Goal: Task Accomplishment & Management: Use online tool/utility

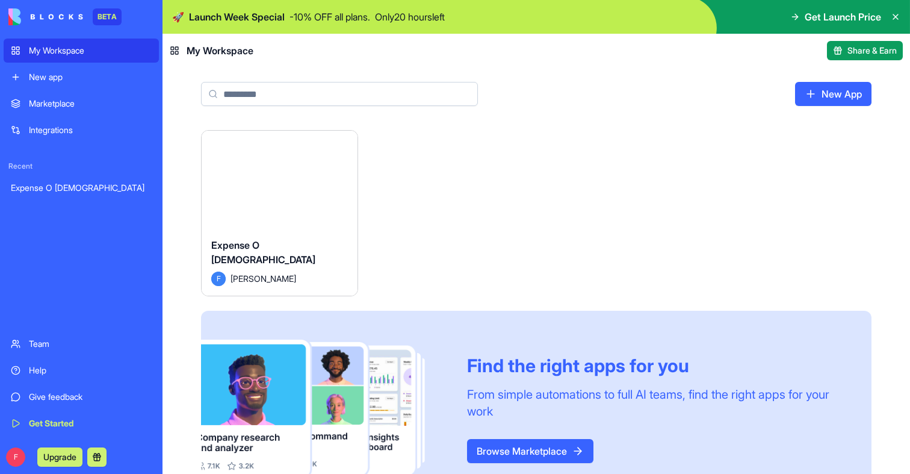
click at [264, 196] on div "Launch" at bounding box center [280, 179] width 156 height 97
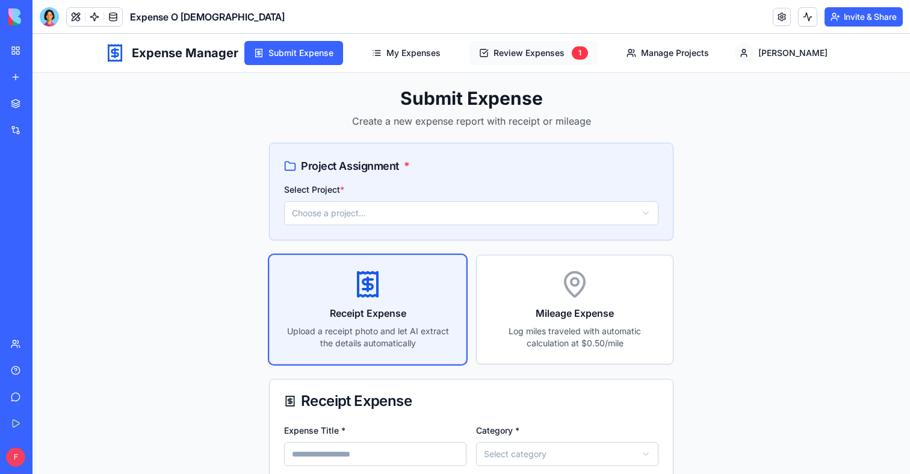
click at [589, 54] on button "Review Expenses 1" at bounding box center [533, 53] width 128 height 24
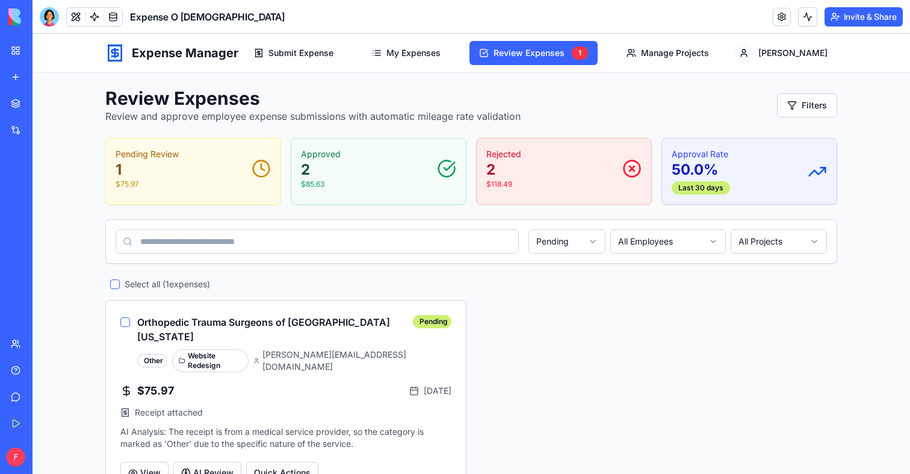
scroll to position [13, 0]
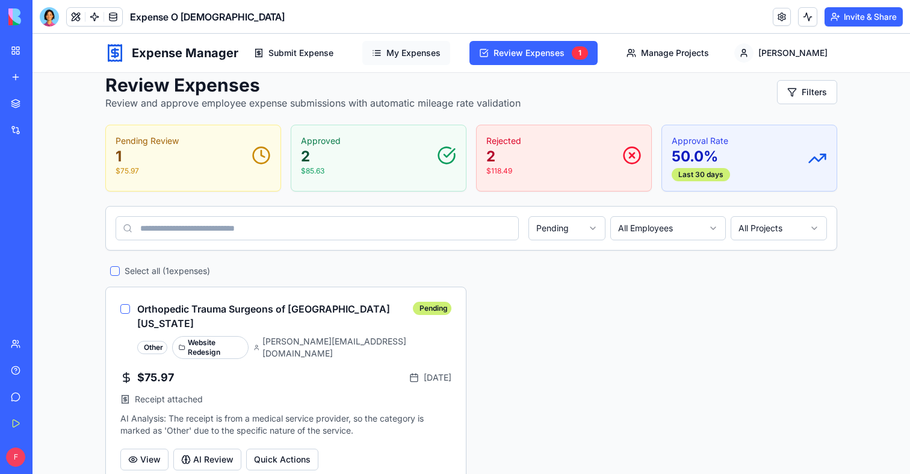
click at [450, 60] on button "My Expenses" at bounding box center [406, 53] width 88 height 24
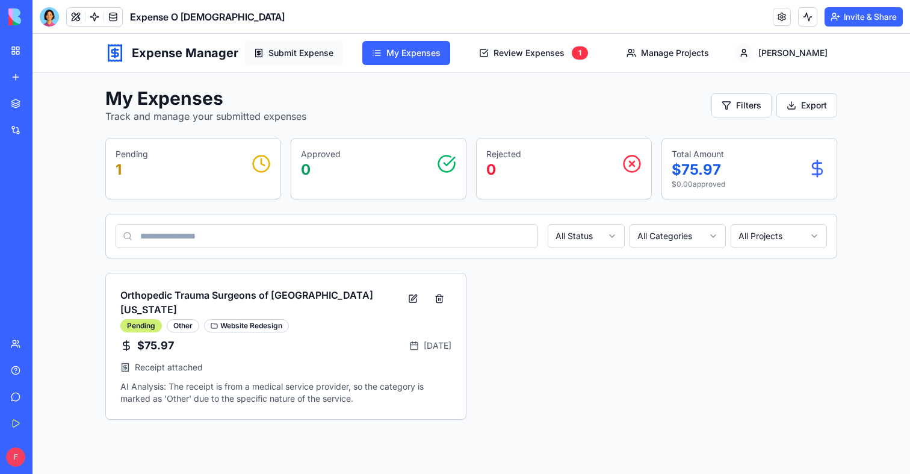
click at [342, 59] on button "Submit Expense" at bounding box center [293, 53] width 99 height 24
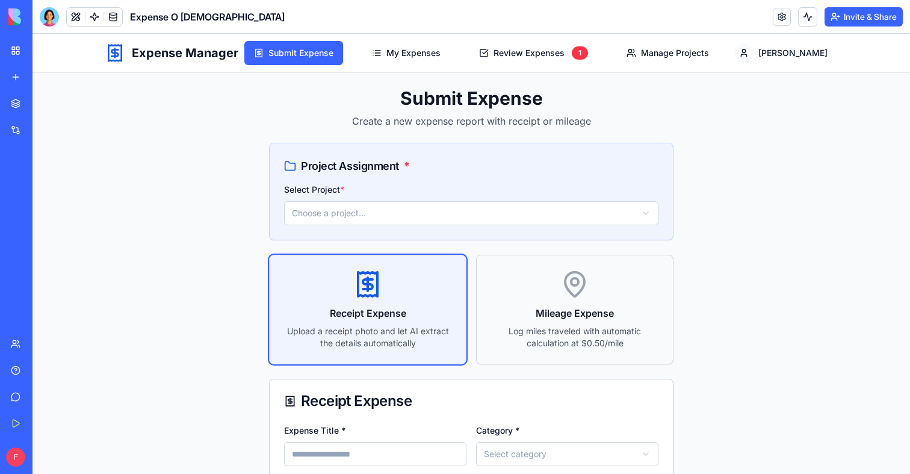
click at [598, 315] on h3 "Mileage Expense" at bounding box center [574, 313] width 167 height 14
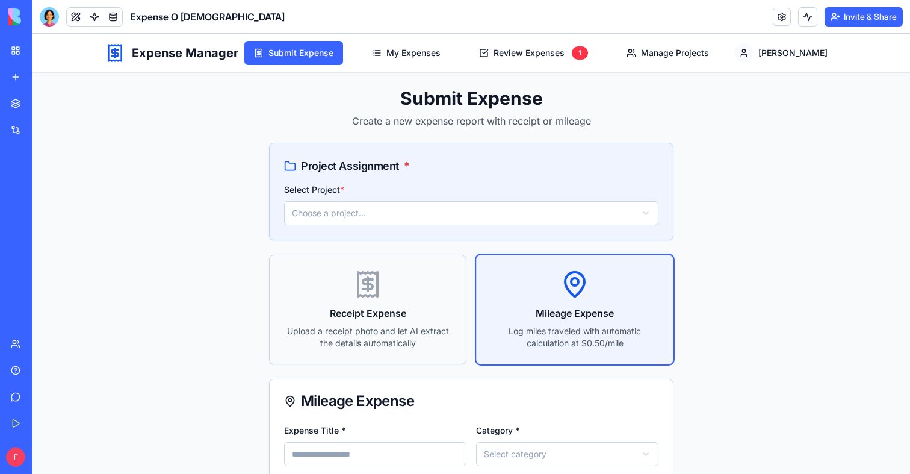
click at [373, 319] on h3 "Receipt Expense" at bounding box center [367, 313] width 167 height 14
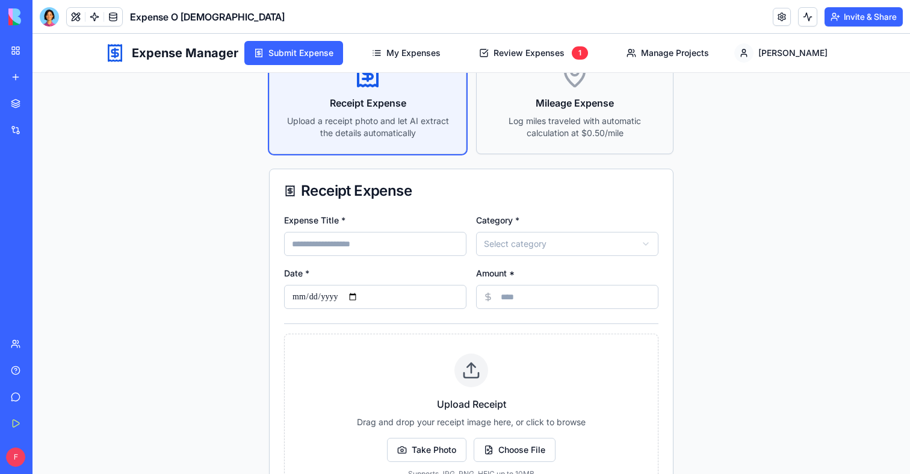
scroll to position [385, 0]
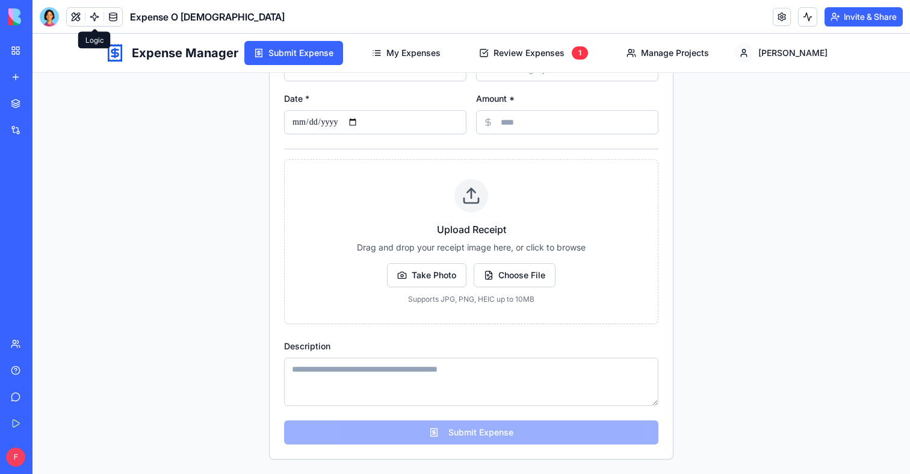
click at [88, 22] on link at bounding box center [94, 17] width 18 height 18
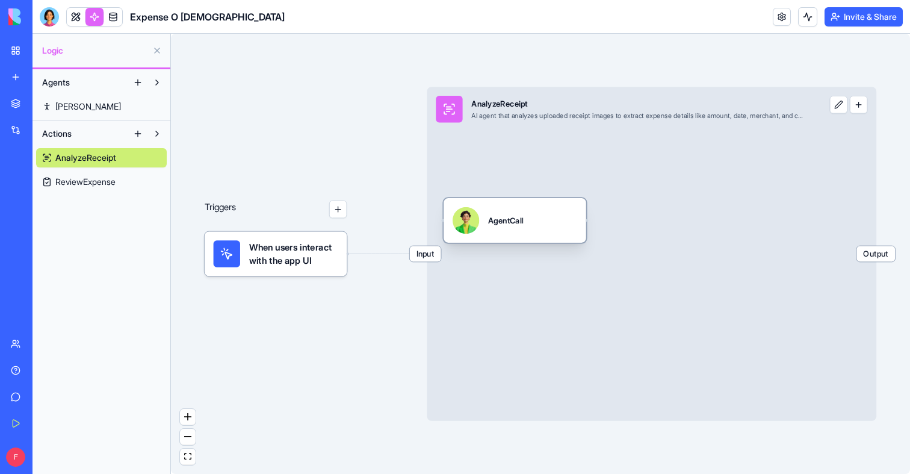
click at [515, 208] on div "AgentCall" at bounding box center [505, 220] width 35 height 26
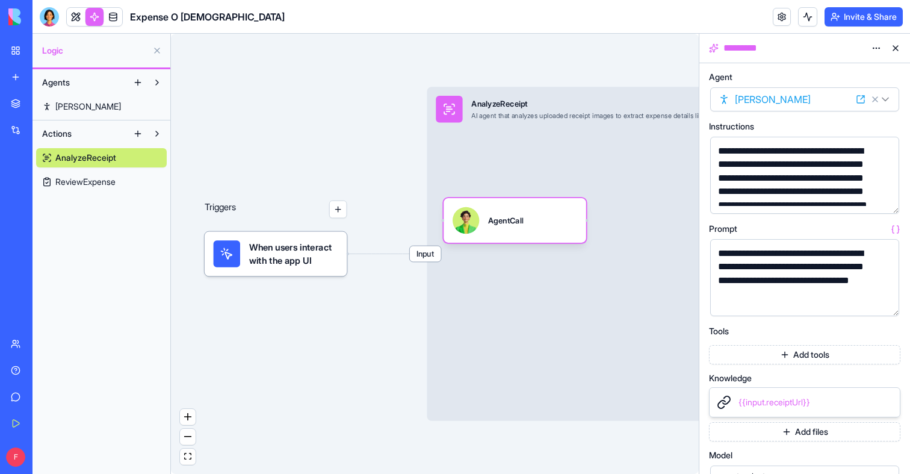
click at [104, 176] on span "ReviewExpense" at bounding box center [85, 182] width 60 height 12
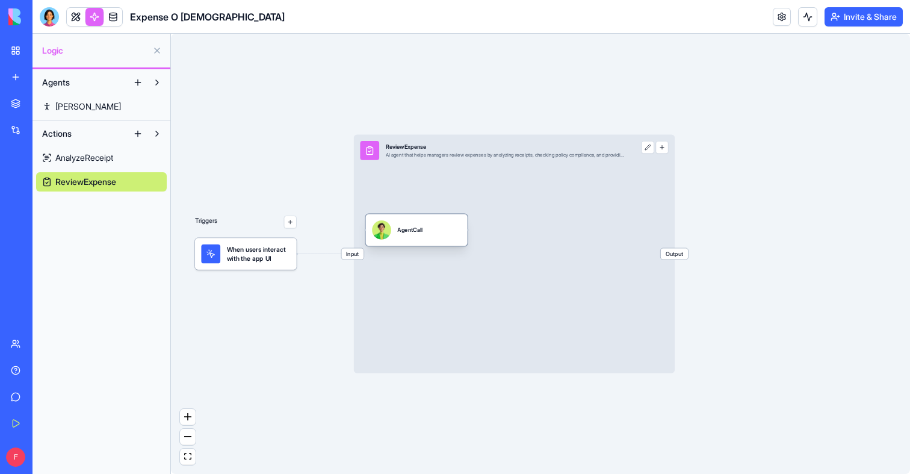
click at [425, 233] on div "AgentCall" at bounding box center [416, 229] width 89 height 19
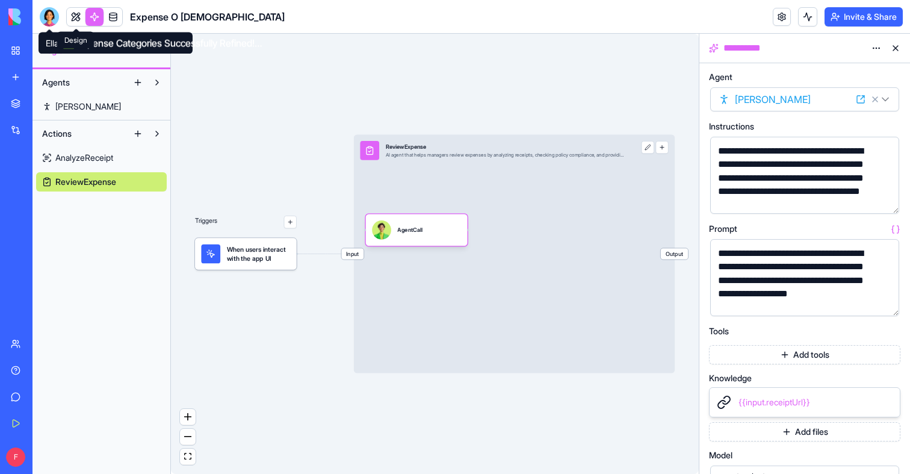
click at [78, 18] on link at bounding box center [76, 17] width 18 height 18
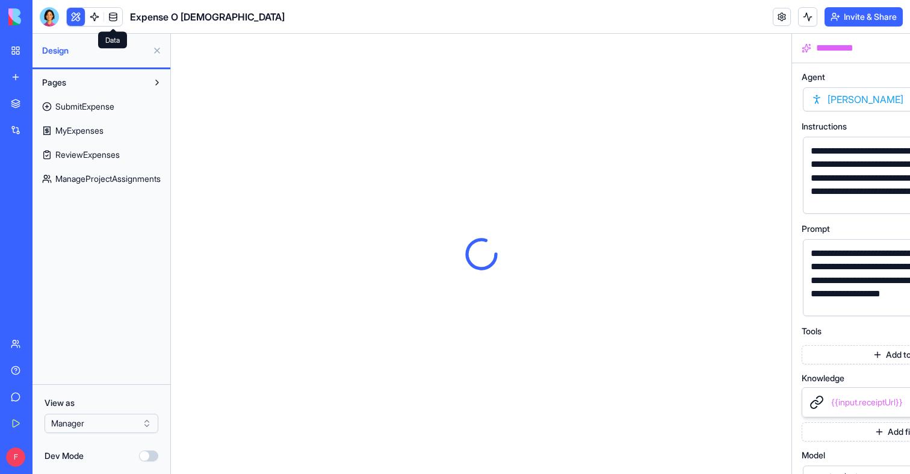
click at [130, 18] on span "Expense O [DEMOGRAPHIC_DATA]" at bounding box center [207, 17] width 155 height 14
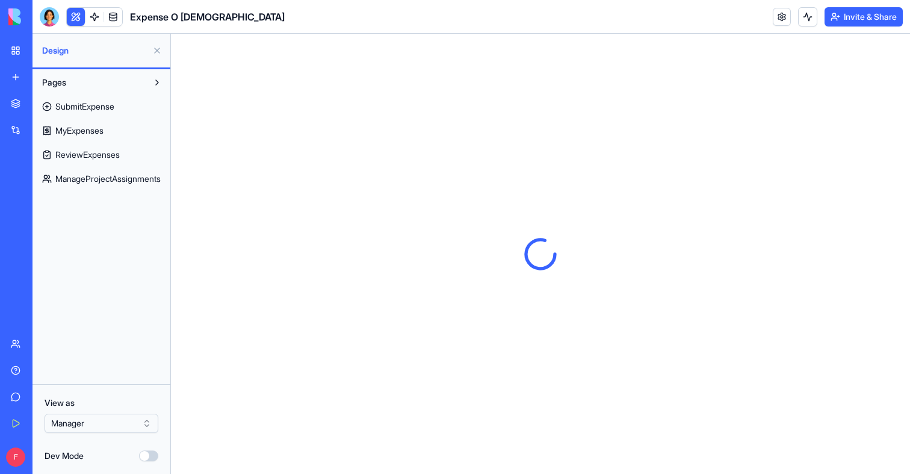
click at [113, 159] on span "ReviewExpenses" at bounding box center [87, 155] width 64 height 12
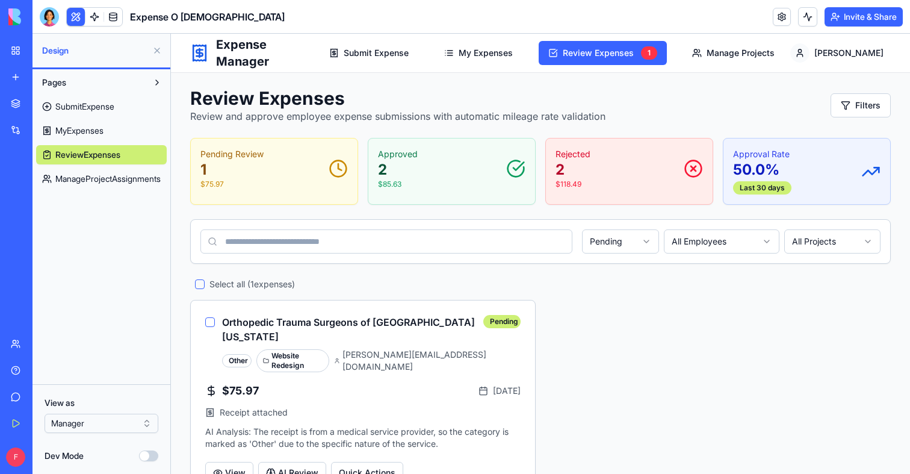
scroll to position [13, 0]
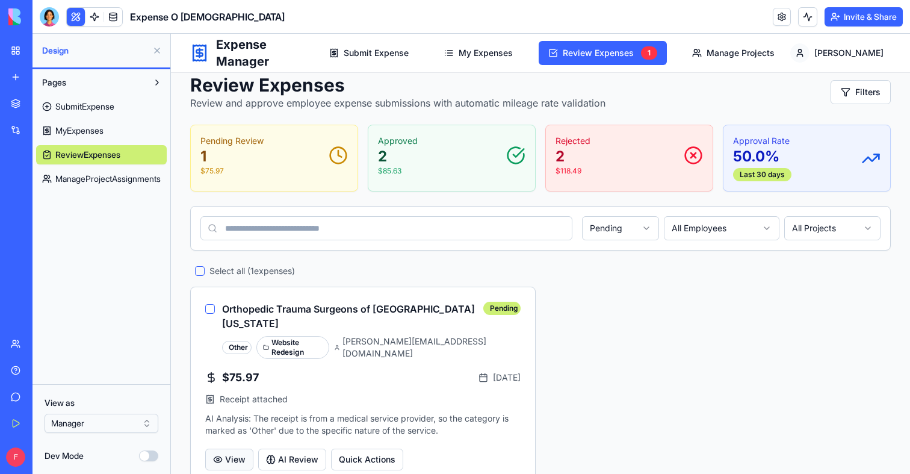
click at [236, 448] on button "View" at bounding box center [229, 459] width 48 height 22
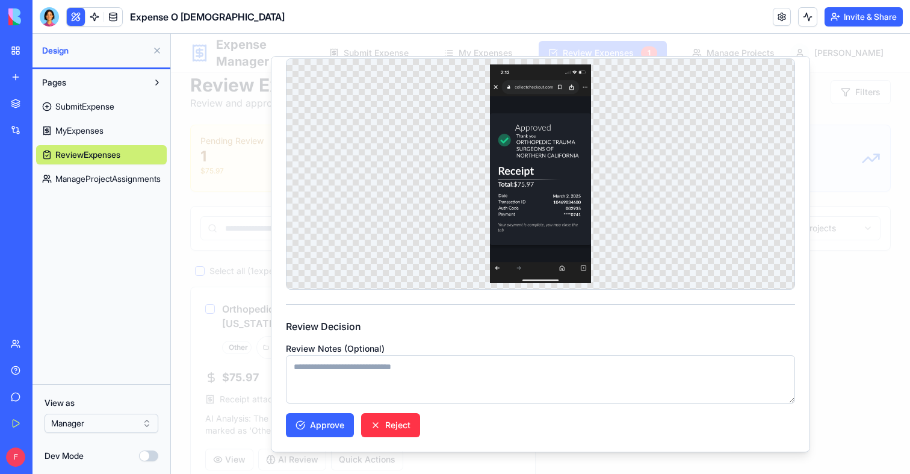
scroll to position [0, 0]
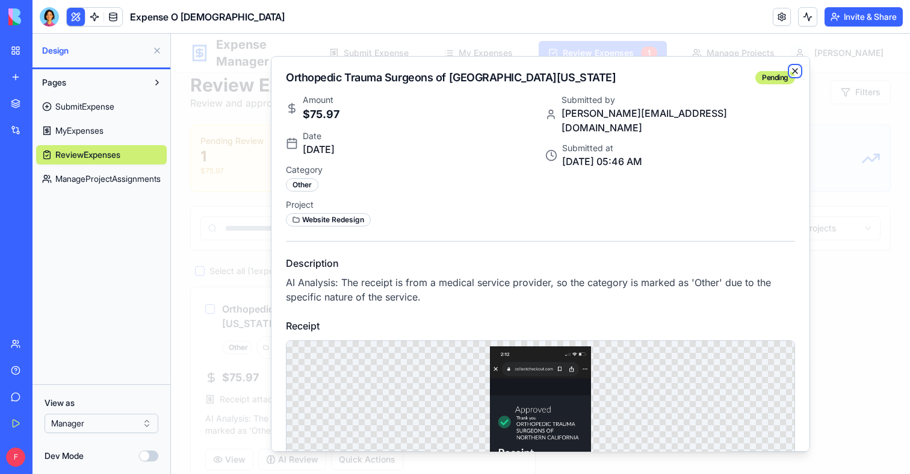
click at [794, 72] on icon "button" at bounding box center [795, 71] width 10 height 10
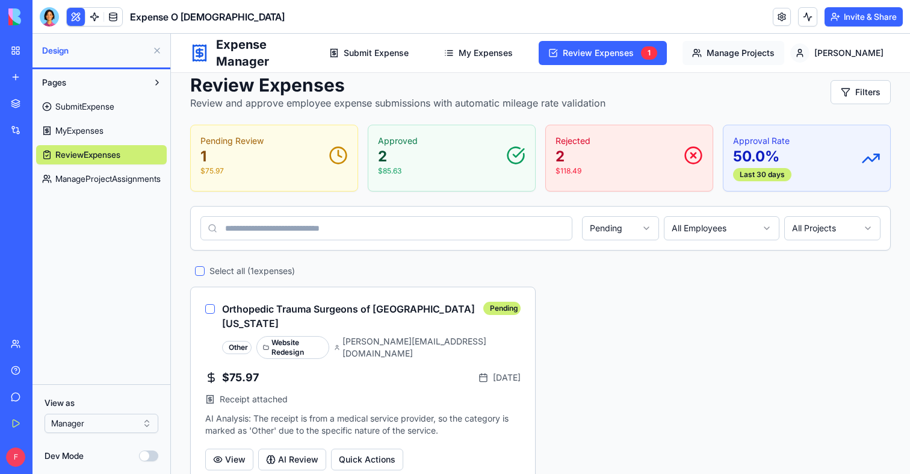
click at [773, 55] on button "Manage Projects" at bounding box center [733, 53] width 102 height 24
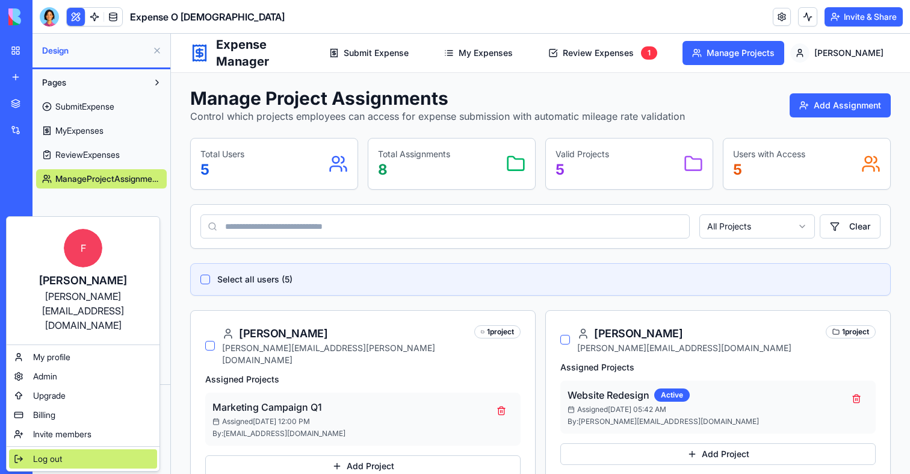
click at [45, 453] on span "Log out" at bounding box center [47, 459] width 29 height 12
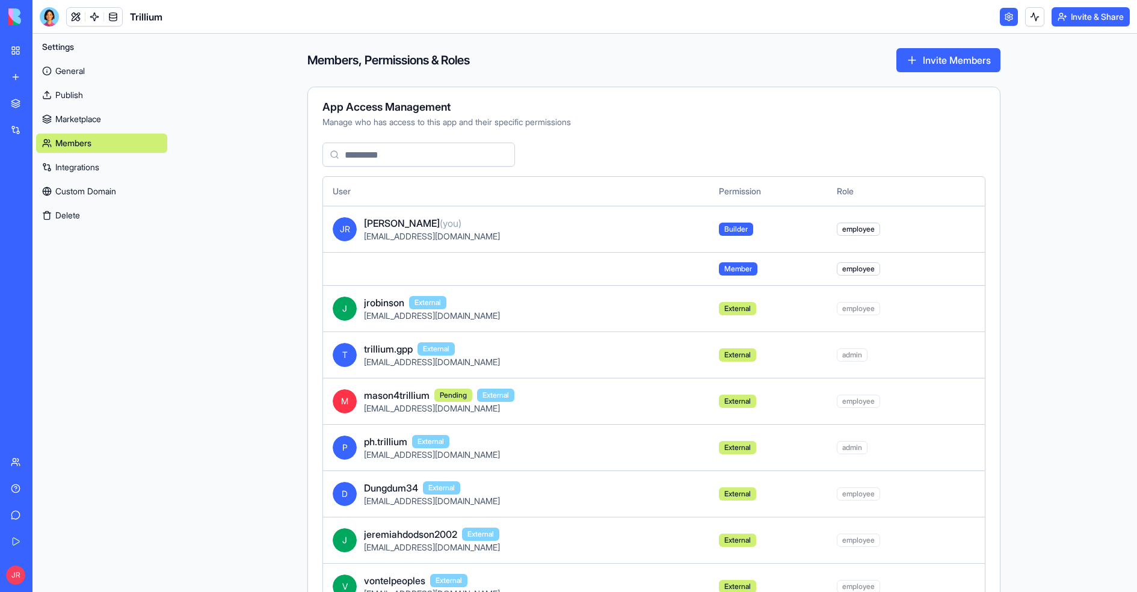
scroll to position [86, 0]
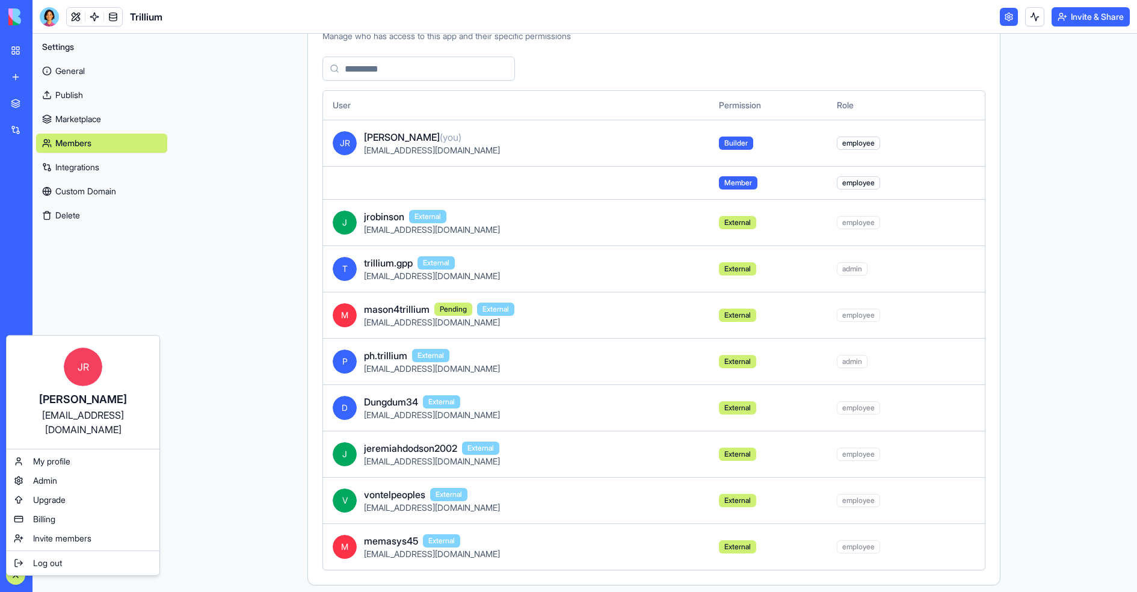
click at [63, 537] on div "JR JP Robinson jp@goportalpro.com My profile Admin Upgrade Billing Invite membe…" at bounding box center [83, 455] width 154 height 241
click at [60, 557] on span "Log out" at bounding box center [47, 563] width 29 height 12
